Goal: Task Accomplishment & Management: Manage account settings

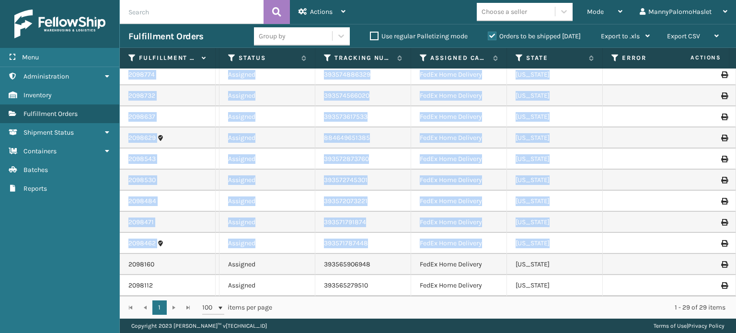
scroll to position [0, 340]
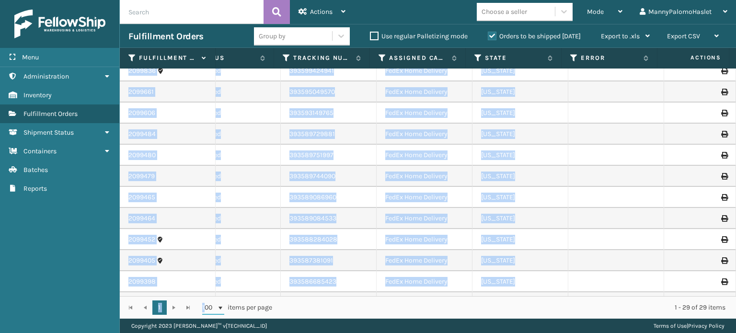
drag, startPoint x: 736, startPoint y: 96, endPoint x: 203, endPoint y: 306, distance: 572.7
click at [203, 306] on div "Fulfillment Order Id Order Number Quantity Assigned Warehouse Status Tracking N…" at bounding box center [428, 183] width 617 height 271
click at [563, 14] on icon at bounding box center [564, 12] width 10 height 10
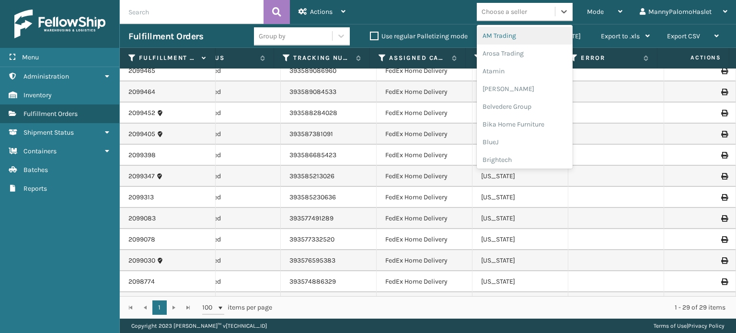
click at [508, 4] on div "Choose a seller" at bounding box center [516, 12] width 78 height 16
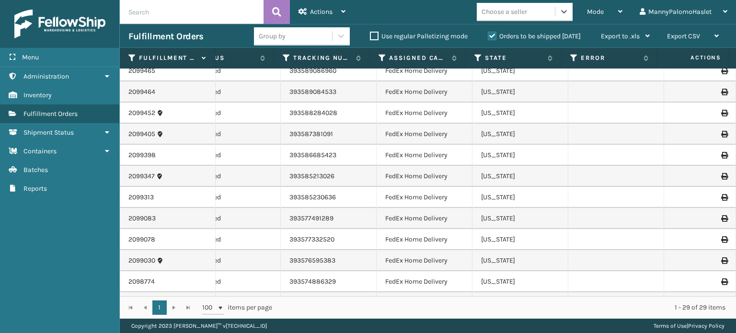
click at [507, 10] on div "Choose a seller" at bounding box center [505, 12] width 46 height 10
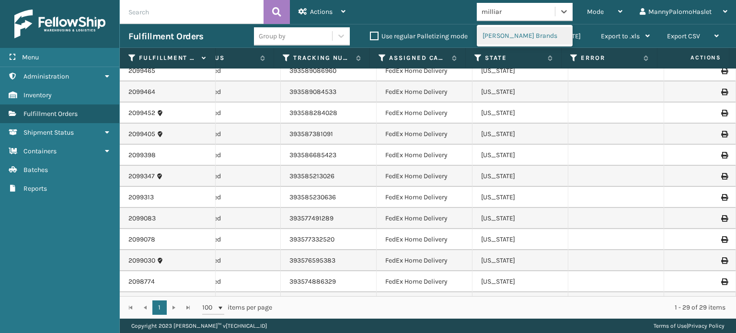
type input "[PERSON_NAME]"
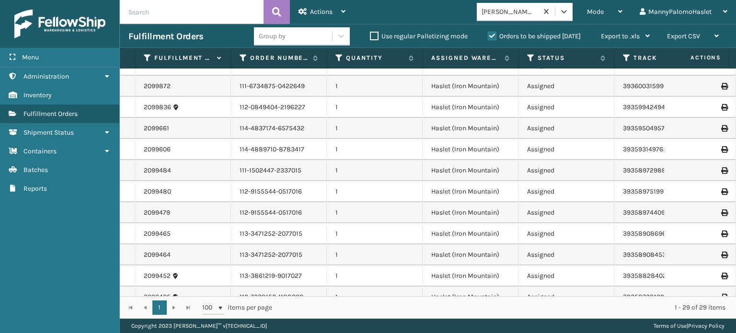
scroll to position [0, 0]
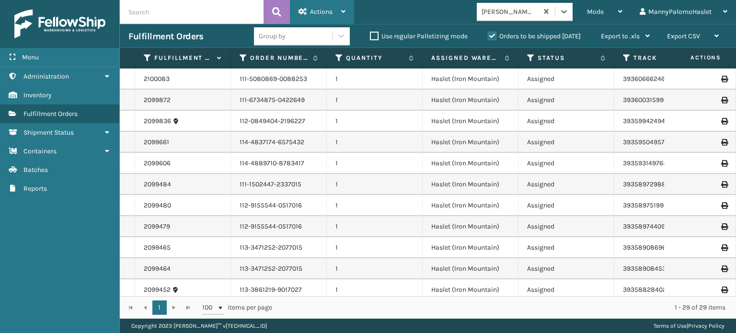
click at [330, 12] on span "Actions" at bounding box center [321, 12] width 23 height 8
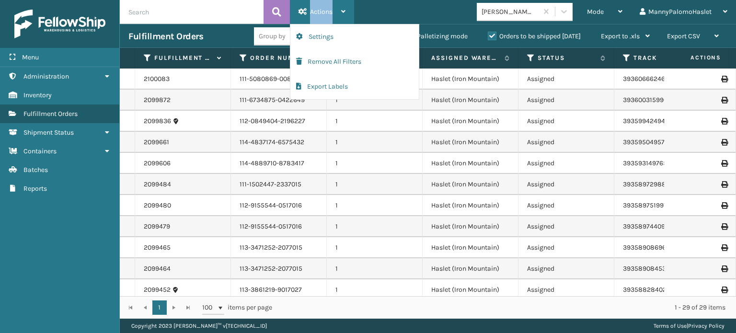
click at [330, 12] on span "Actions" at bounding box center [321, 12] width 23 height 8
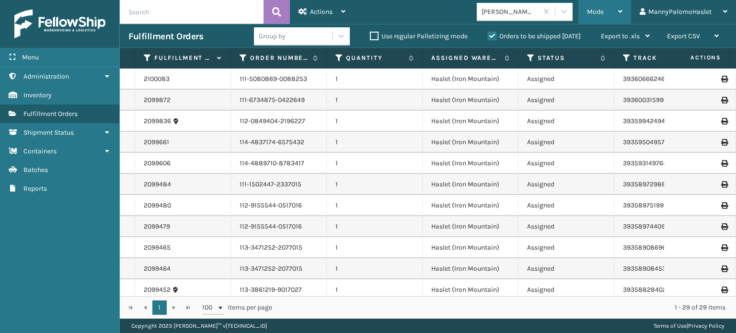
click at [604, 8] on div "Mode" at bounding box center [604, 12] width 35 height 24
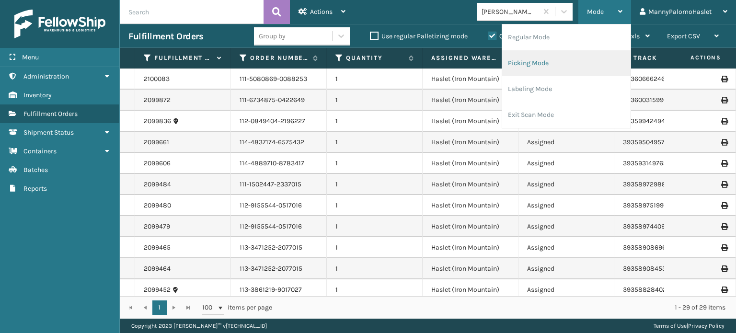
click at [573, 63] on li "Picking Mode" at bounding box center [566, 63] width 128 height 26
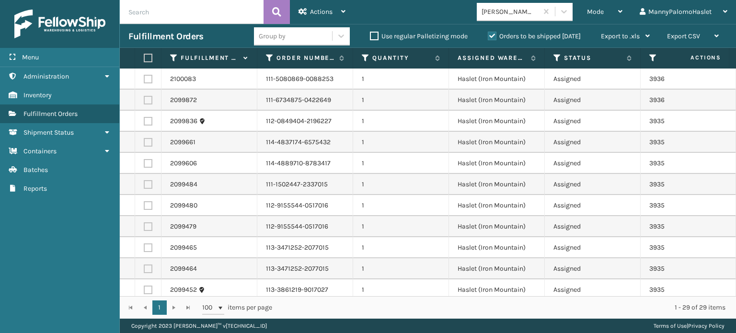
click at [149, 57] on label at bounding box center [147, 58] width 6 height 9
click at [144, 57] on input "checkbox" at bounding box center [144, 58] width 0 height 6
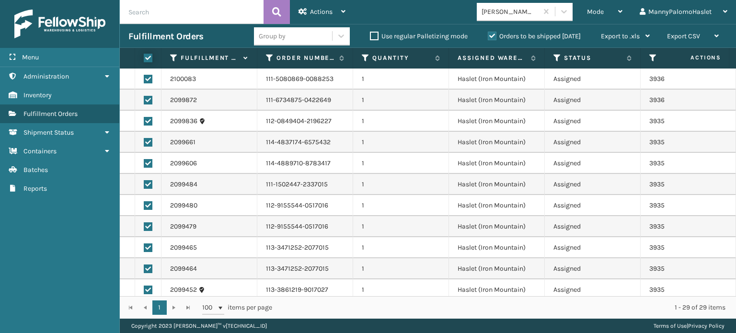
checkbox input "true"
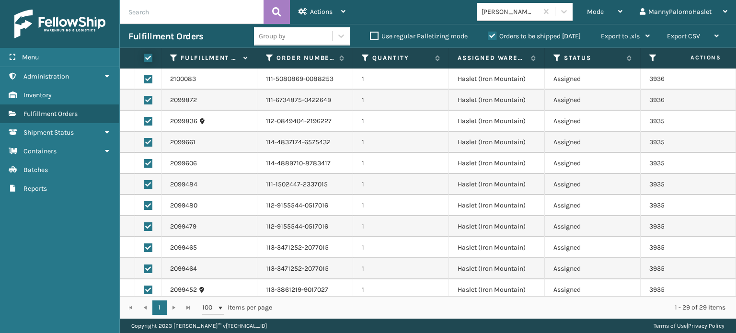
checkbox input "true"
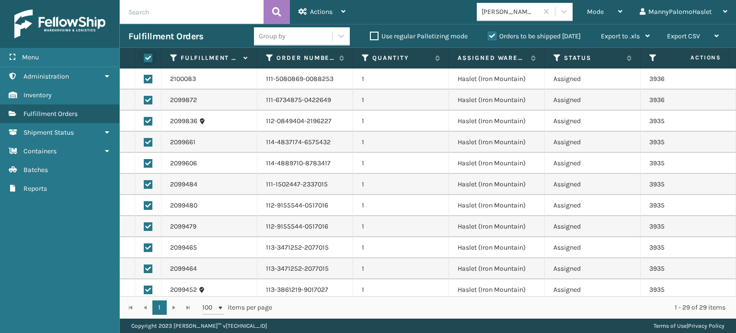
checkbox input "true"
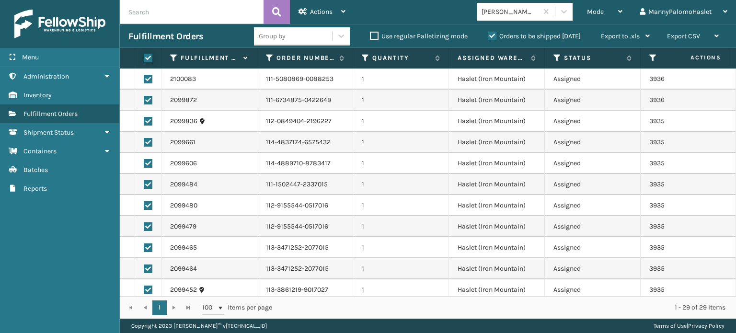
checkbox input "true"
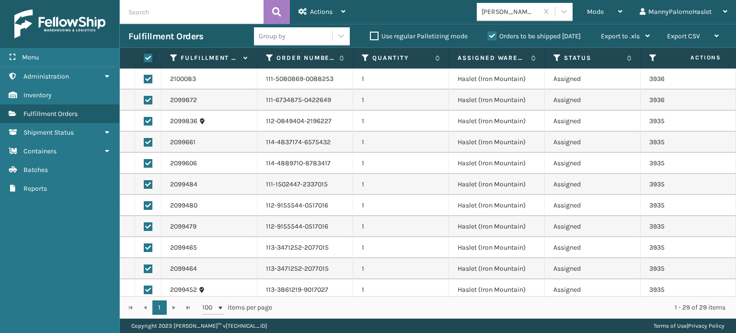
checkbox input "true"
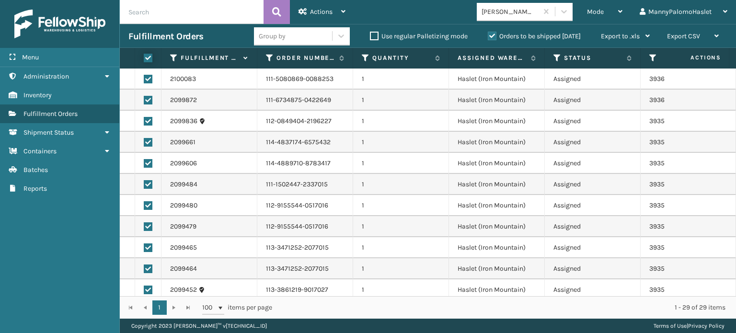
checkbox input "true"
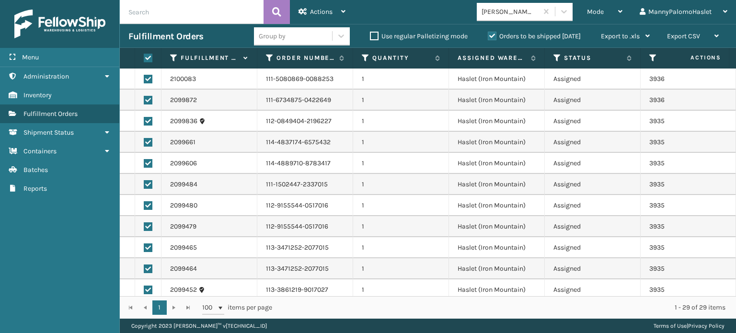
click at [149, 57] on label at bounding box center [147, 58] width 6 height 9
click at [144, 57] on input "checkbox" at bounding box center [144, 58] width 0 height 6
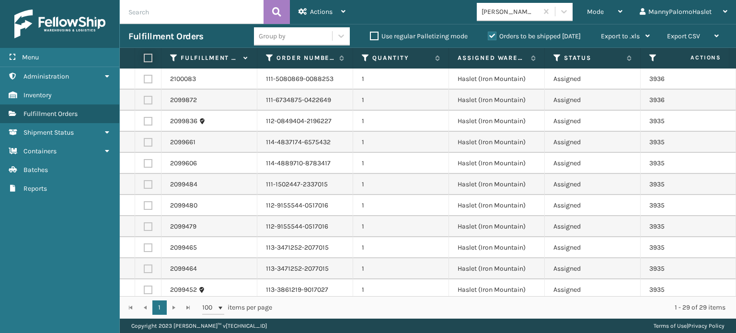
checkbox input "false"
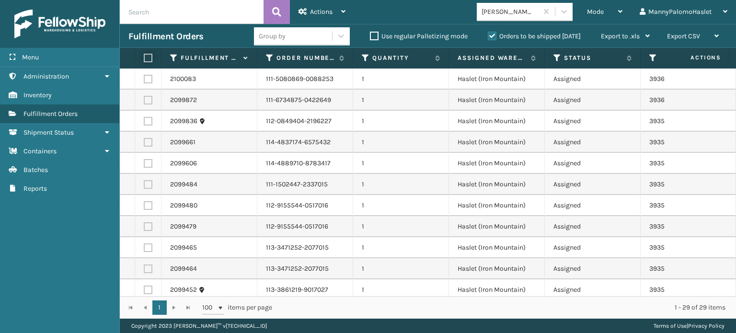
checkbox input "false"
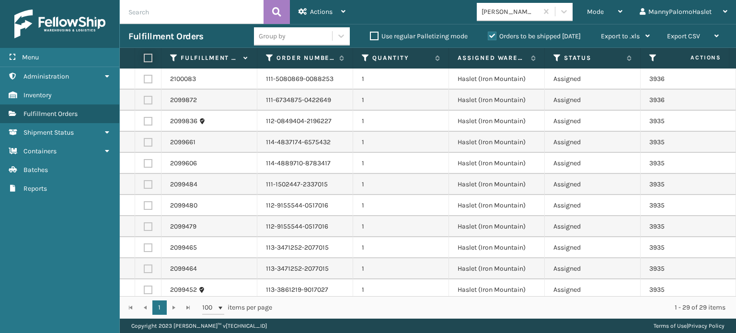
checkbox input "false"
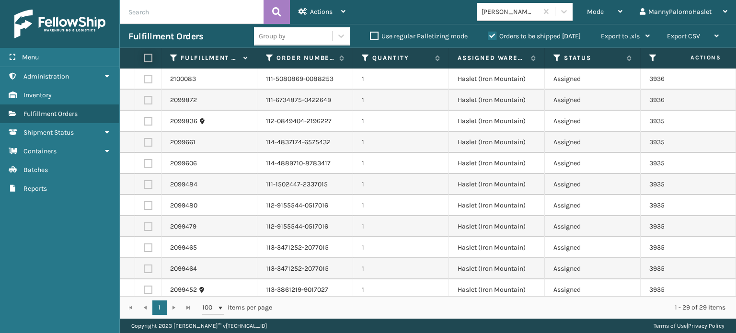
checkbox input "false"
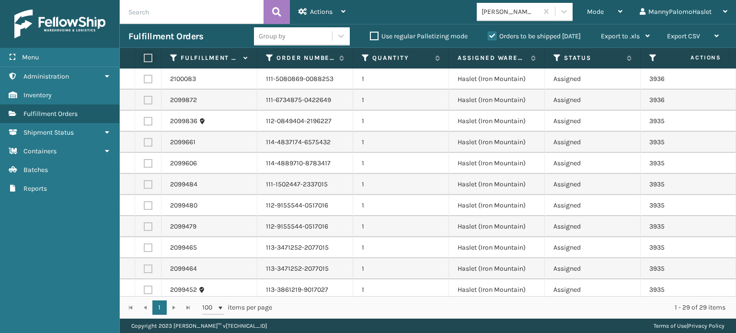
checkbox input "false"
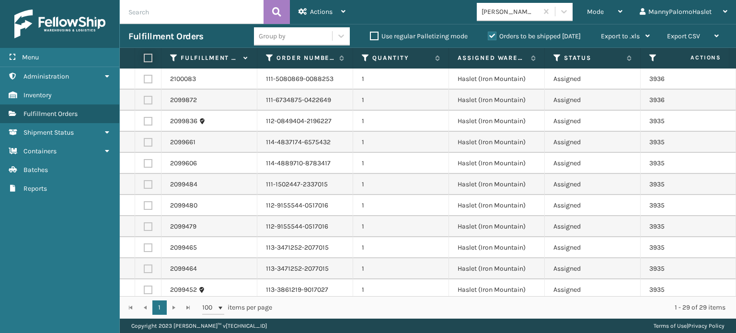
checkbox input "false"
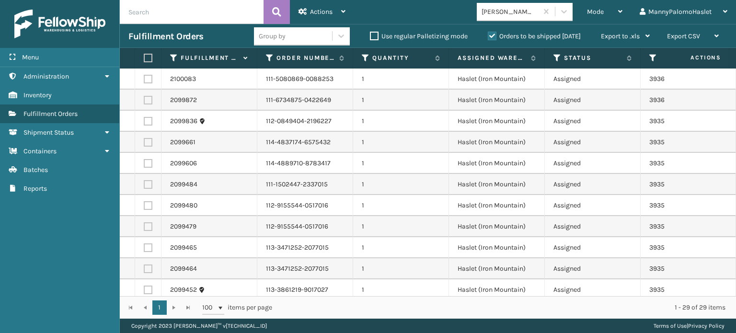
click at [149, 57] on label at bounding box center [147, 58] width 6 height 9
click at [144, 57] on input "checkbox" at bounding box center [144, 58] width 0 height 6
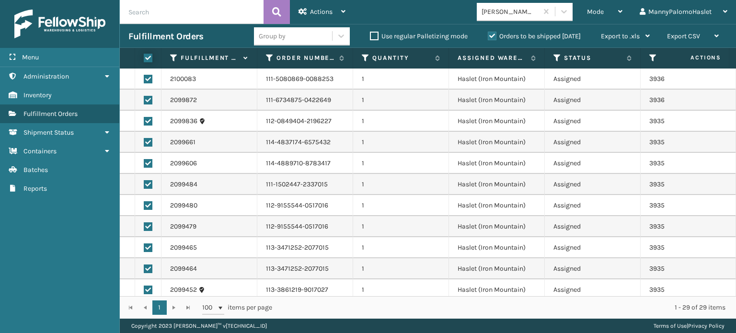
checkbox input "true"
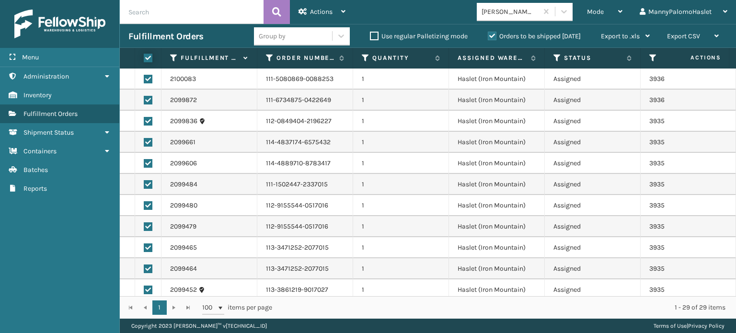
checkbox input "true"
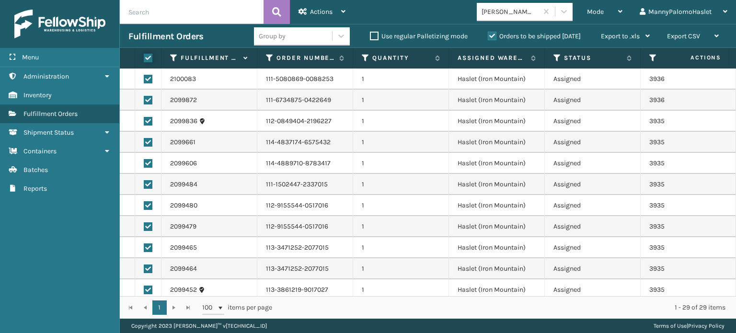
checkbox input "true"
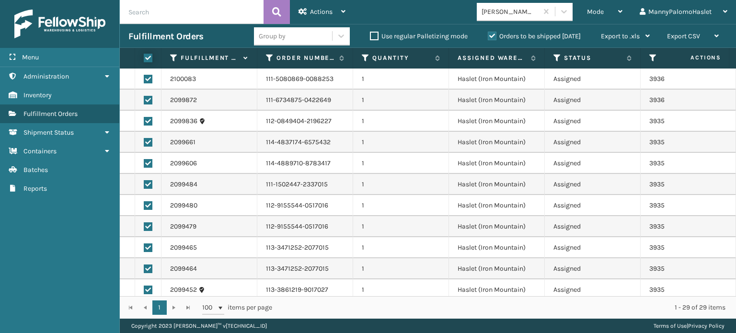
checkbox input "true"
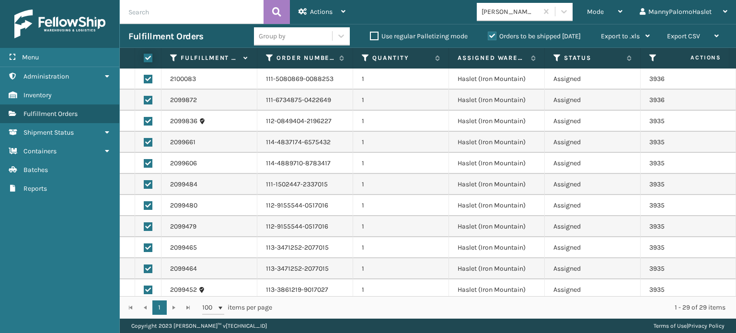
checkbox input "true"
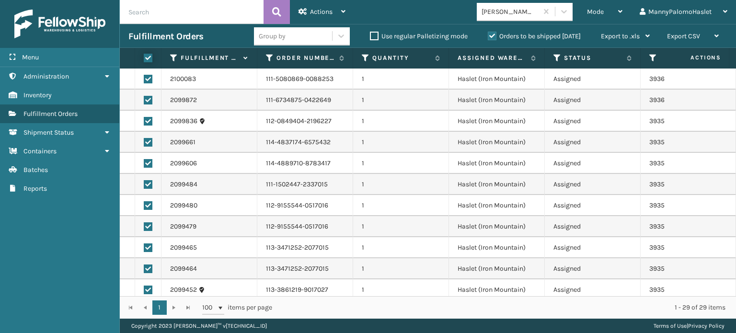
checkbox input "true"
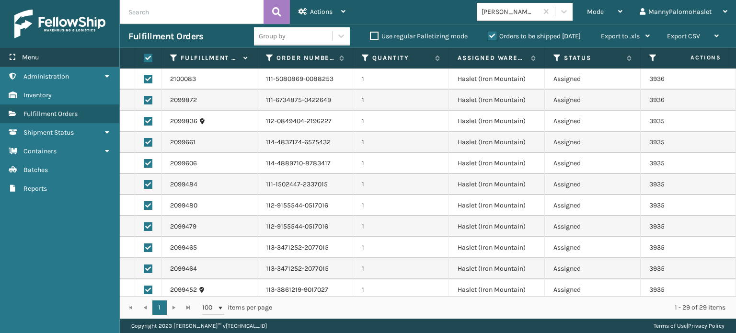
click at [38, 58] on span "Menu" at bounding box center [30, 57] width 17 height 8
